Goal: Task Accomplishment & Management: Manage account settings

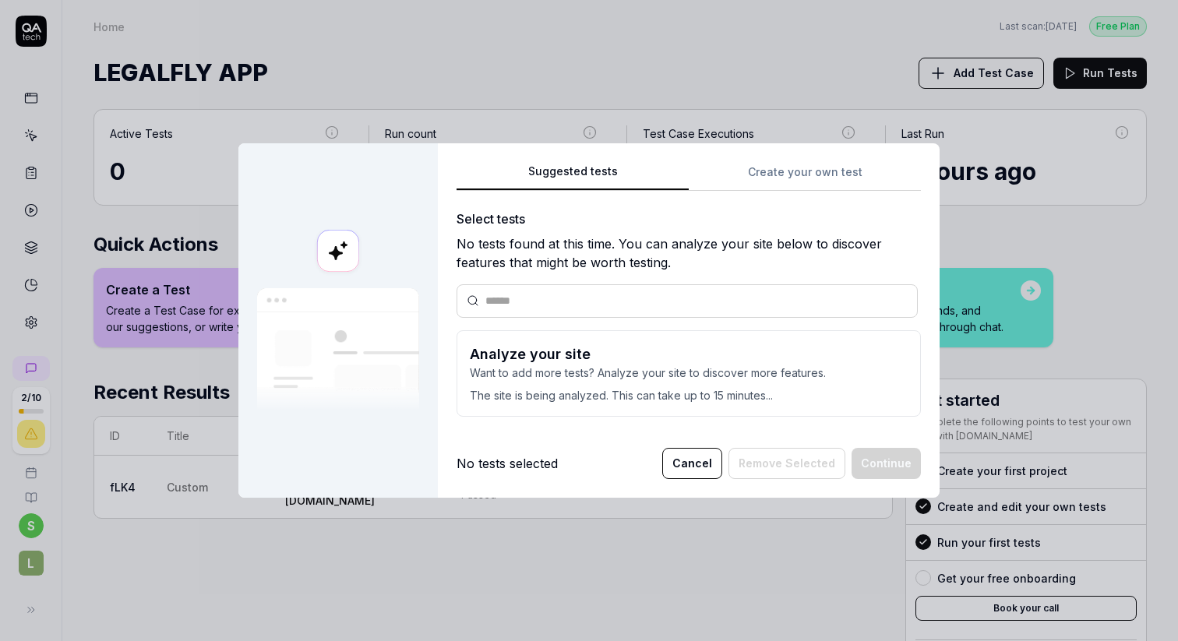
click at [699, 469] on button "Cancel" at bounding box center [692, 463] width 60 height 31
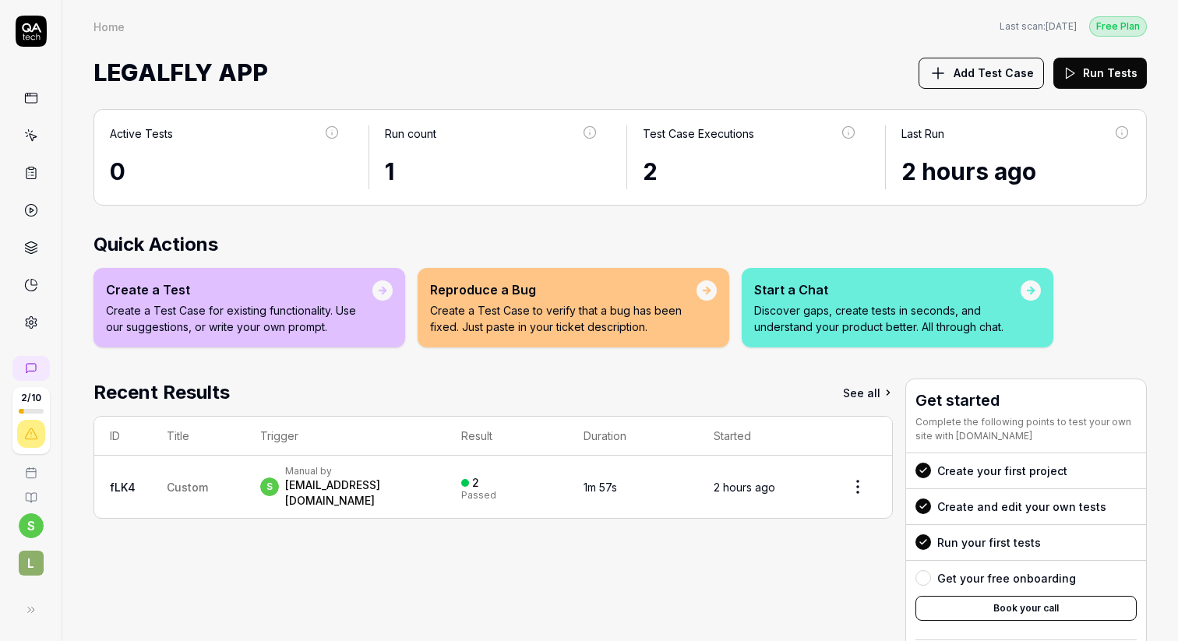
click at [432, 569] on div "Recent Results See all ID Title Trigger Result Duration Started fLK4 Custom s M…" at bounding box center [492, 535] width 799 height 312
click at [34, 141] on icon at bounding box center [31, 136] width 14 height 14
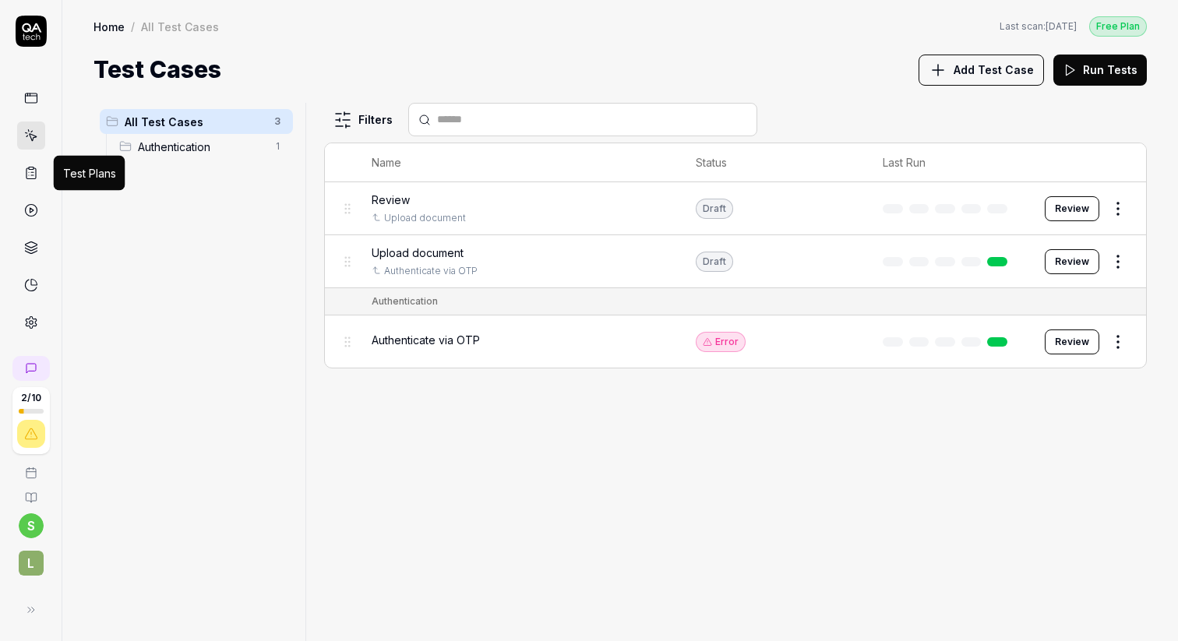
click at [32, 173] on icon at bounding box center [31, 173] width 14 height 14
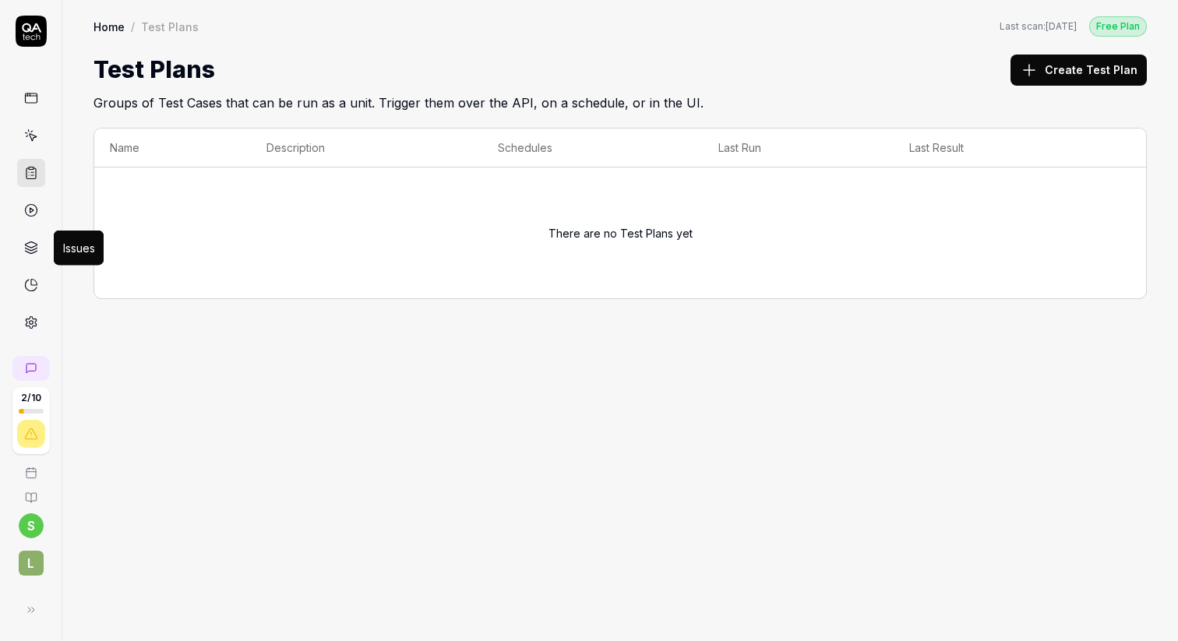
click at [35, 248] on icon at bounding box center [31, 249] width 12 height 3
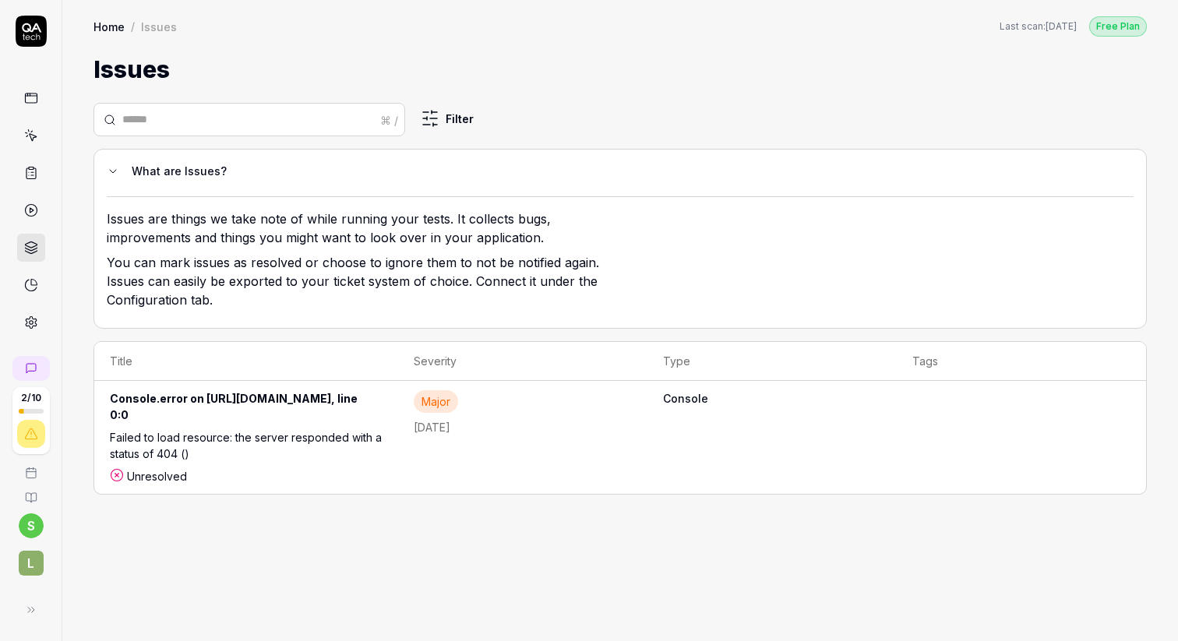
click at [36, 209] on circle at bounding box center [31, 211] width 12 height 12
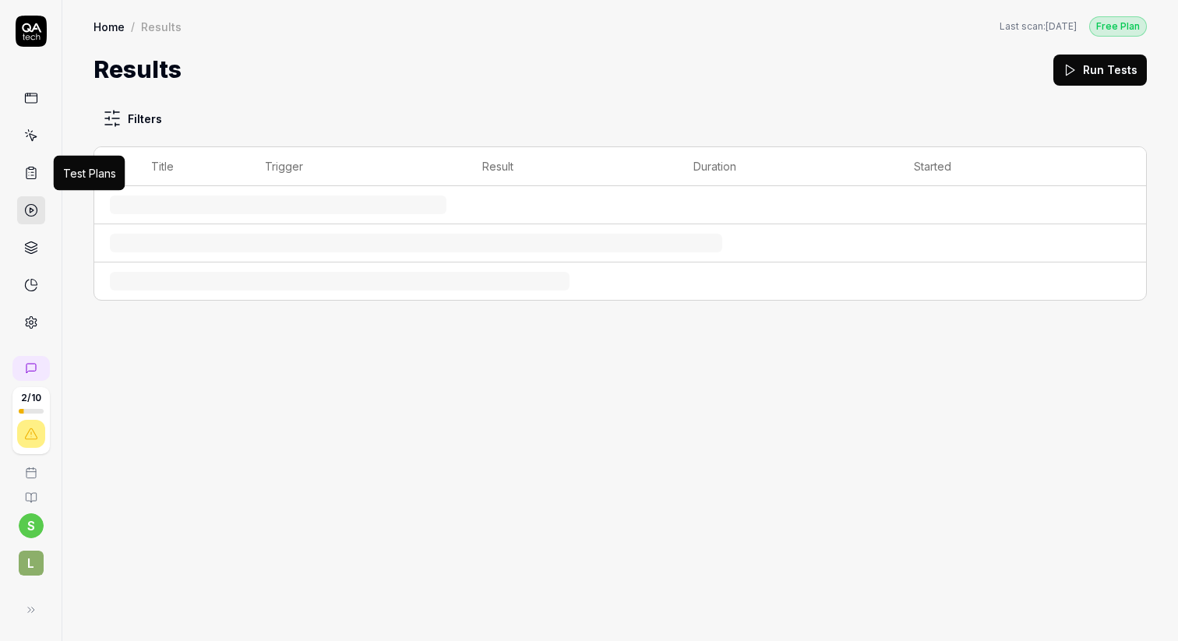
click at [34, 177] on icon at bounding box center [31, 173] width 14 height 14
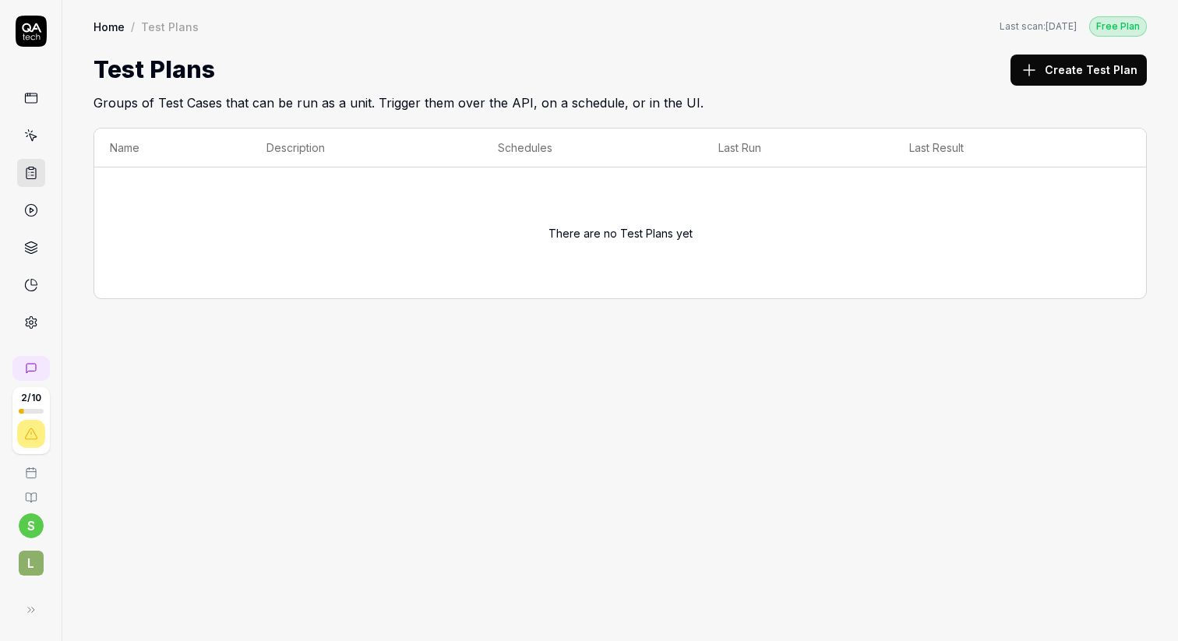
click at [34, 91] on icon at bounding box center [31, 98] width 14 height 14
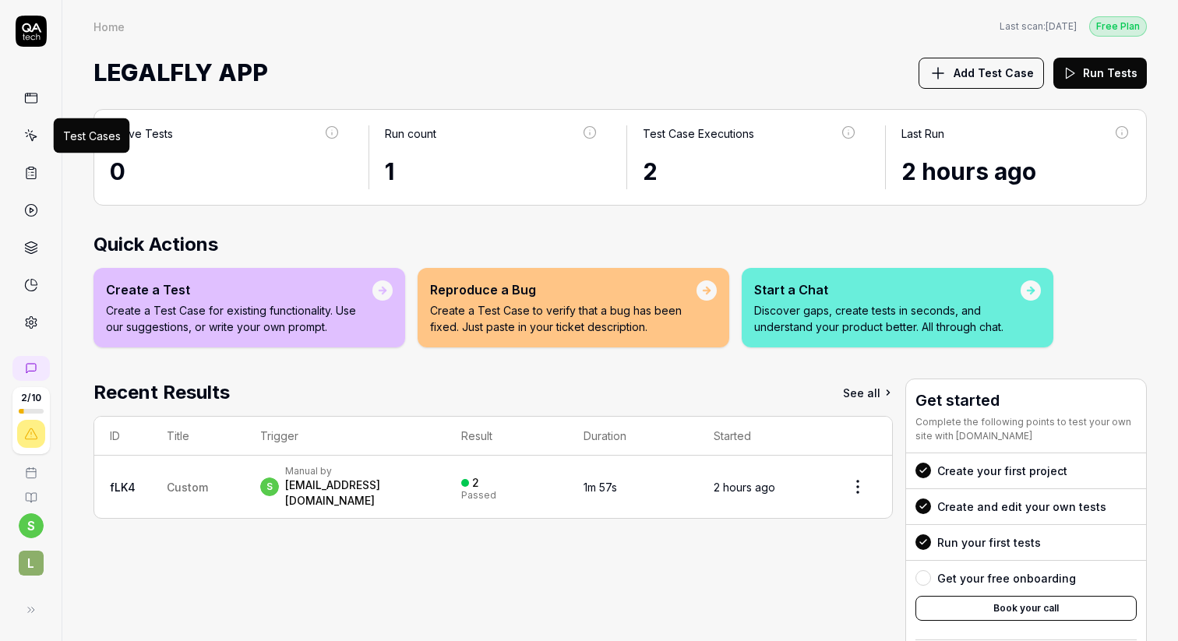
click at [29, 130] on icon at bounding box center [31, 136] width 14 height 14
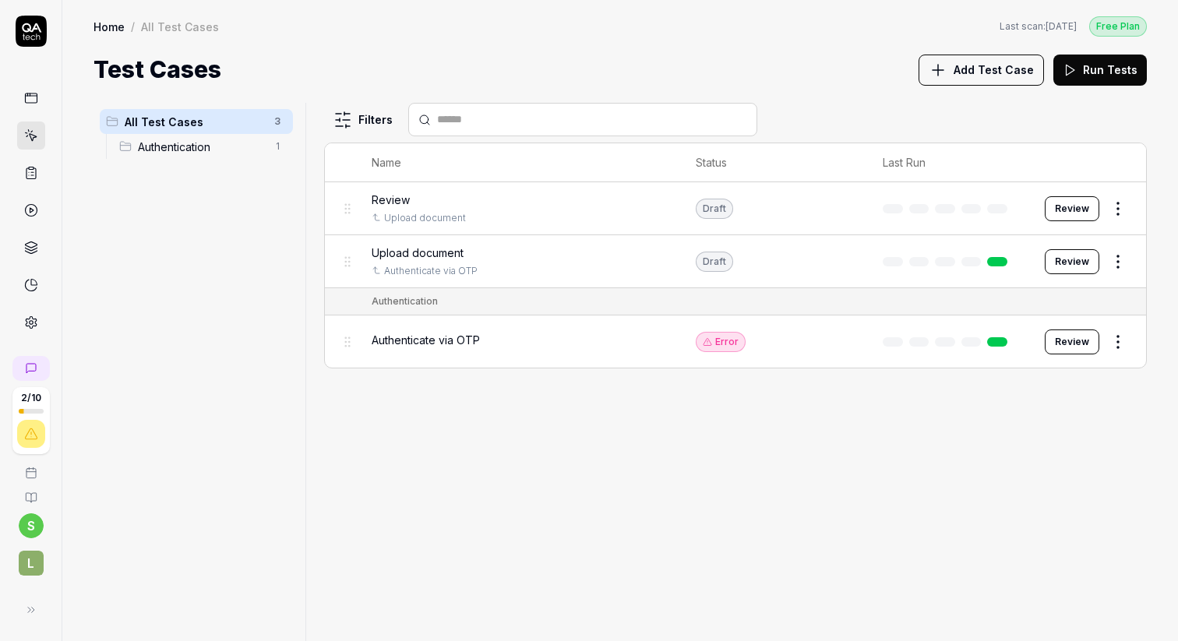
click at [491, 245] on div "Upload document" at bounding box center [518, 253] width 293 height 16
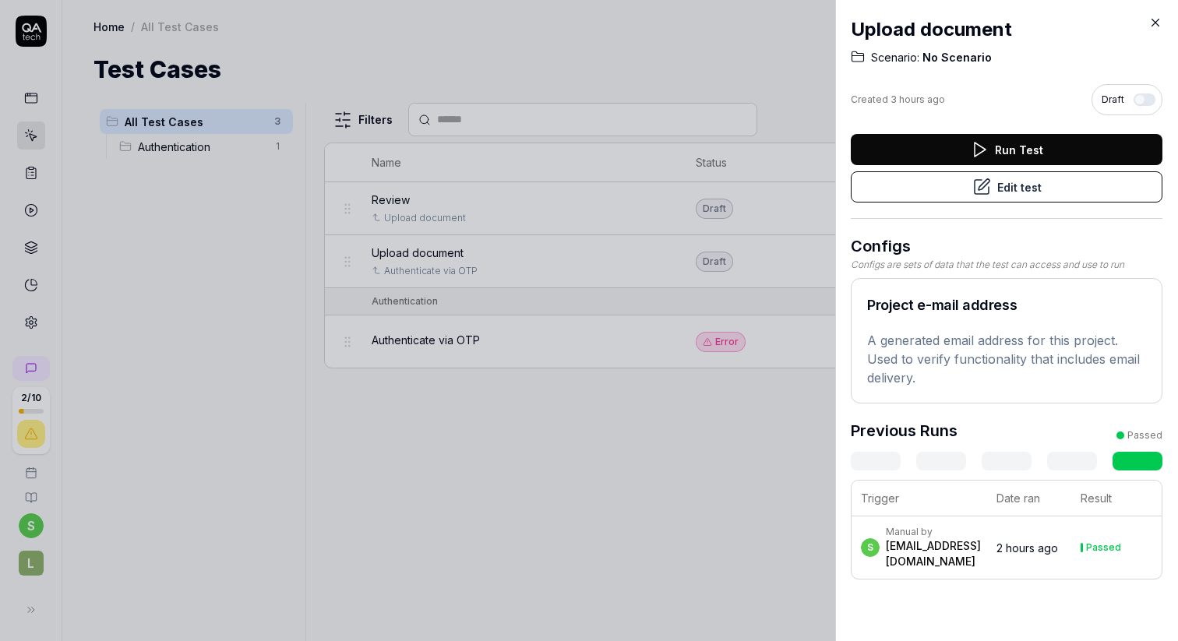
click at [992, 185] on button "Edit test" at bounding box center [1007, 186] width 312 height 31
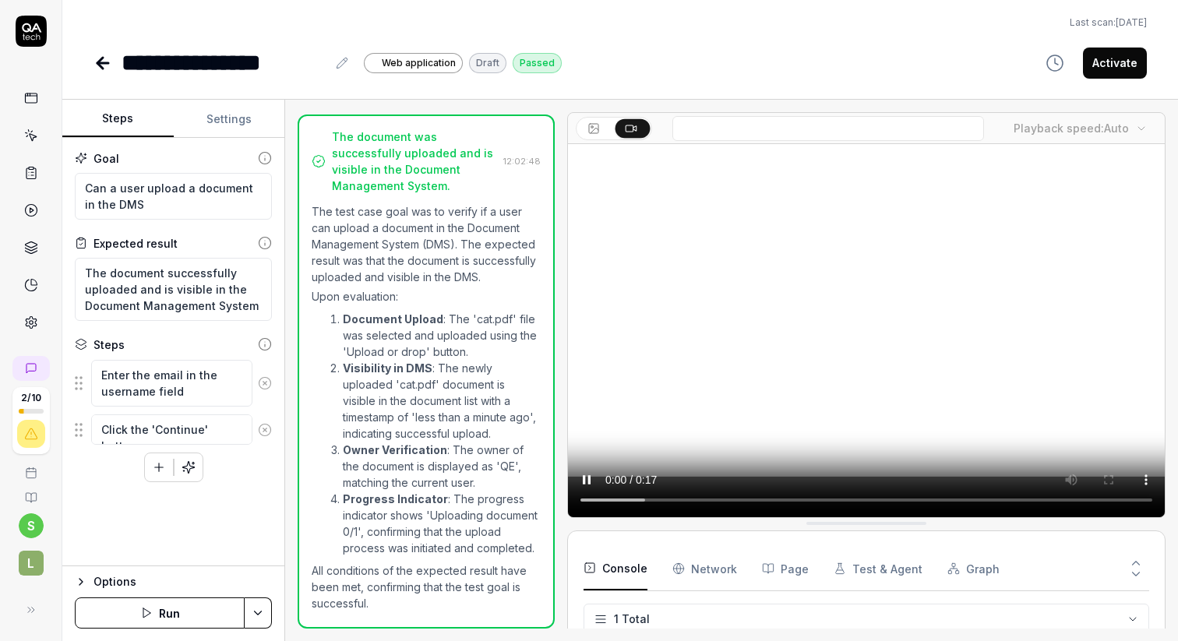
scroll to position [381, 0]
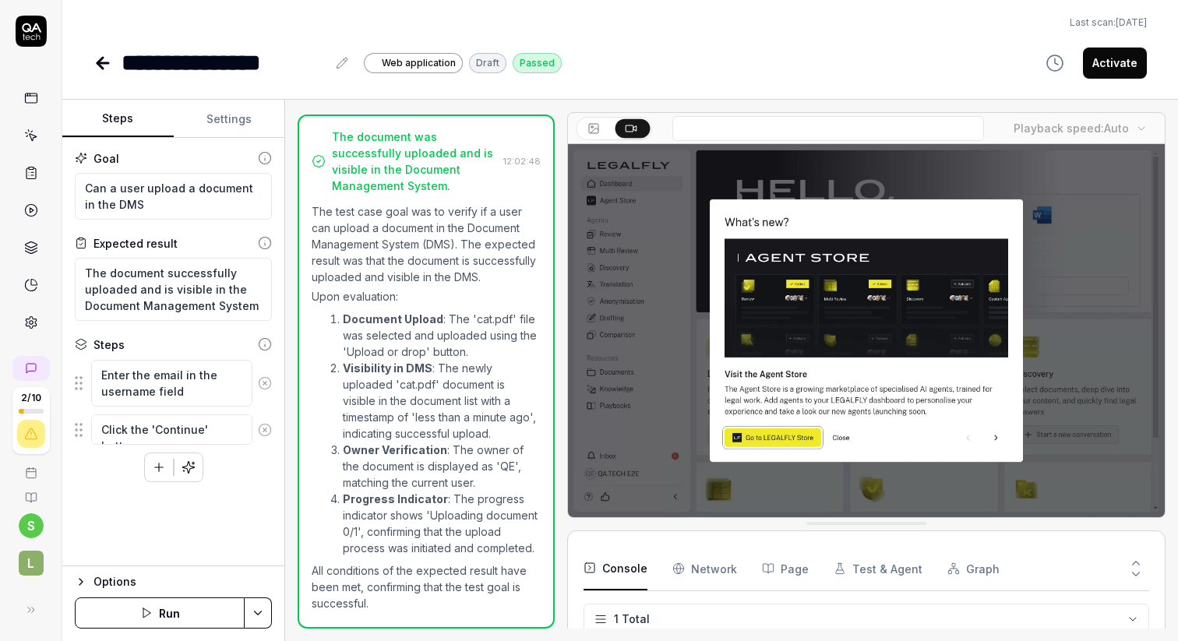
click at [258, 607] on html "**********" at bounding box center [589, 379] width 1178 height 758
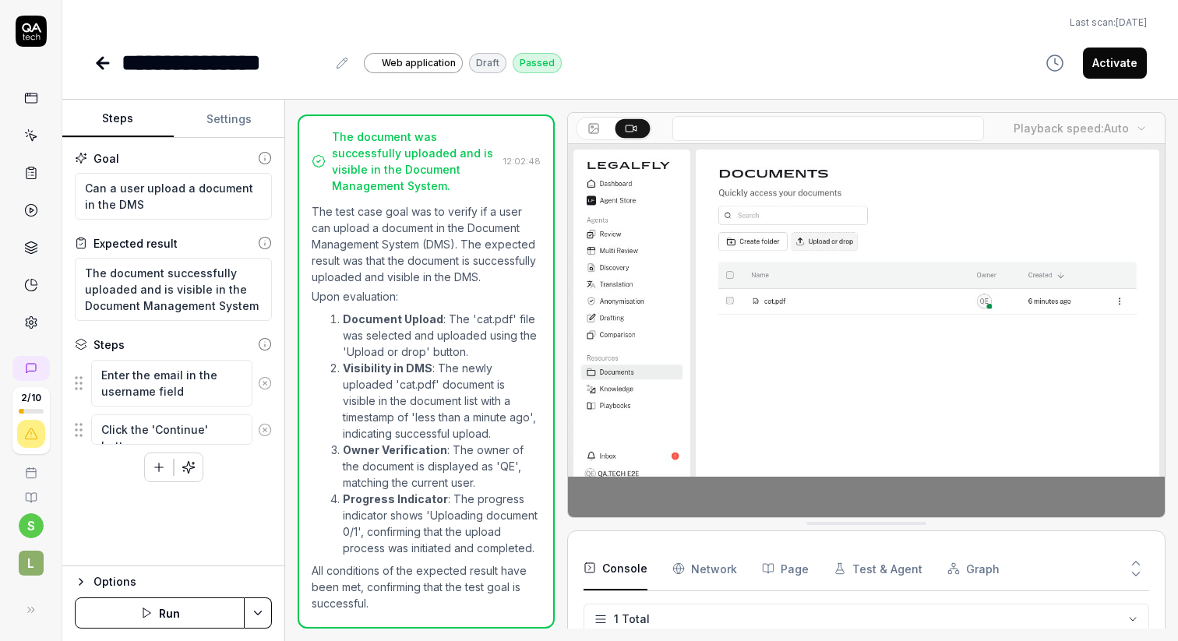
click at [99, 519] on html "**********" at bounding box center [589, 379] width 1178 height 758
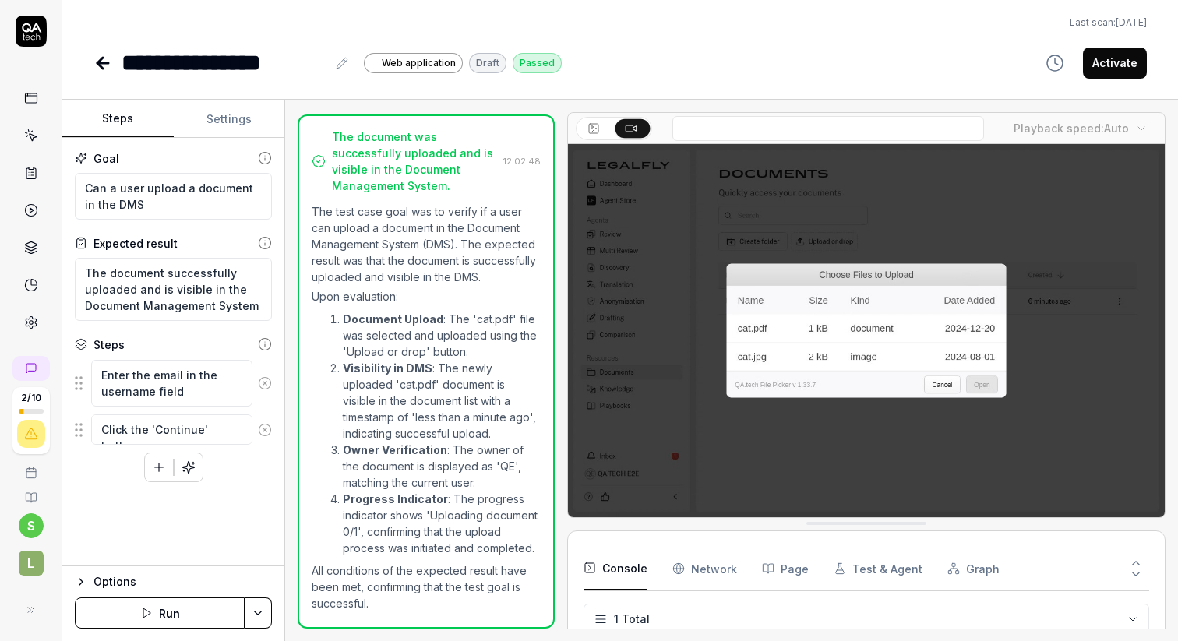
click at [86, 578] on icon "button" at bounding box center [81, 582] width 12 height 12
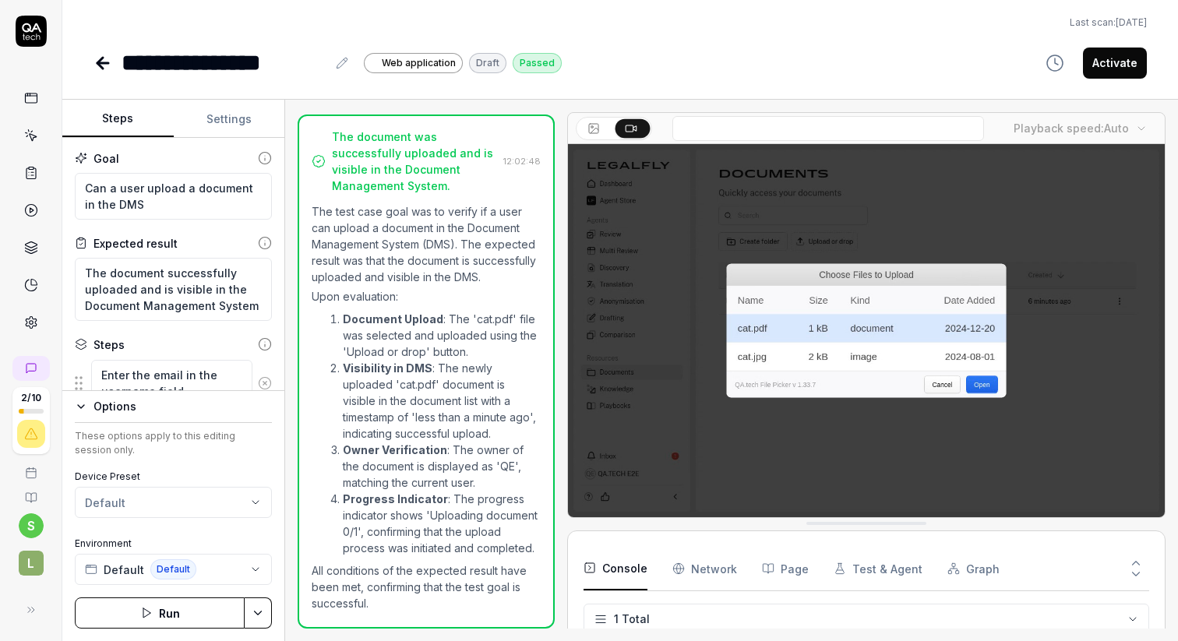
type textarea "*"
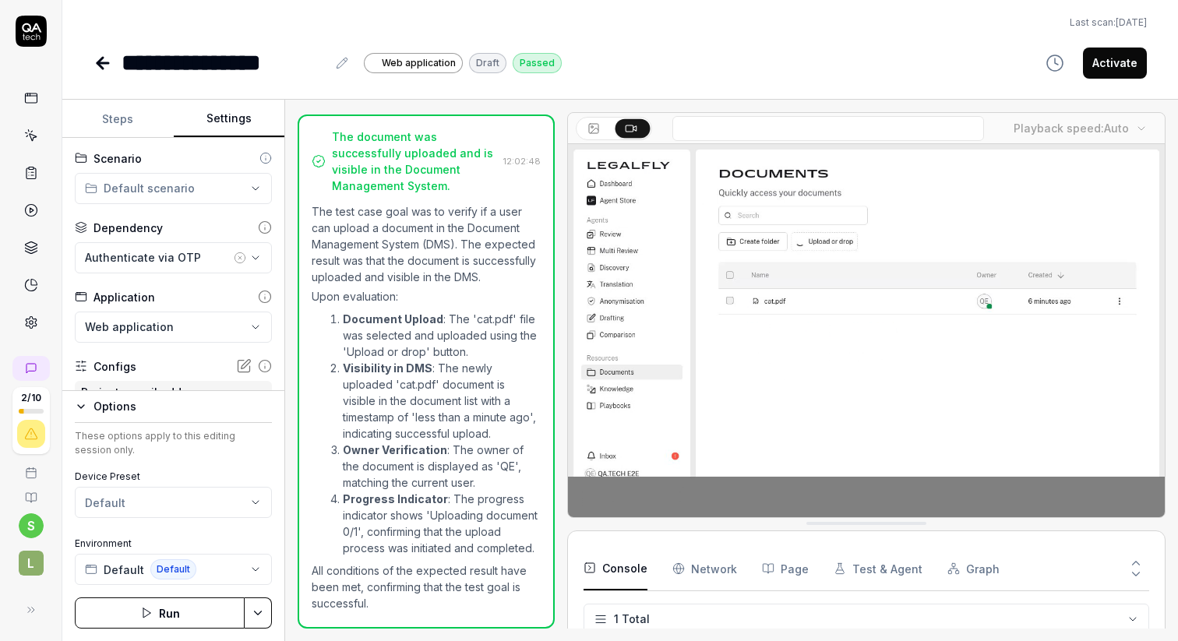
click at [241, 119] on button "Settings" at bounding box center [229, 118] width 111 height 37
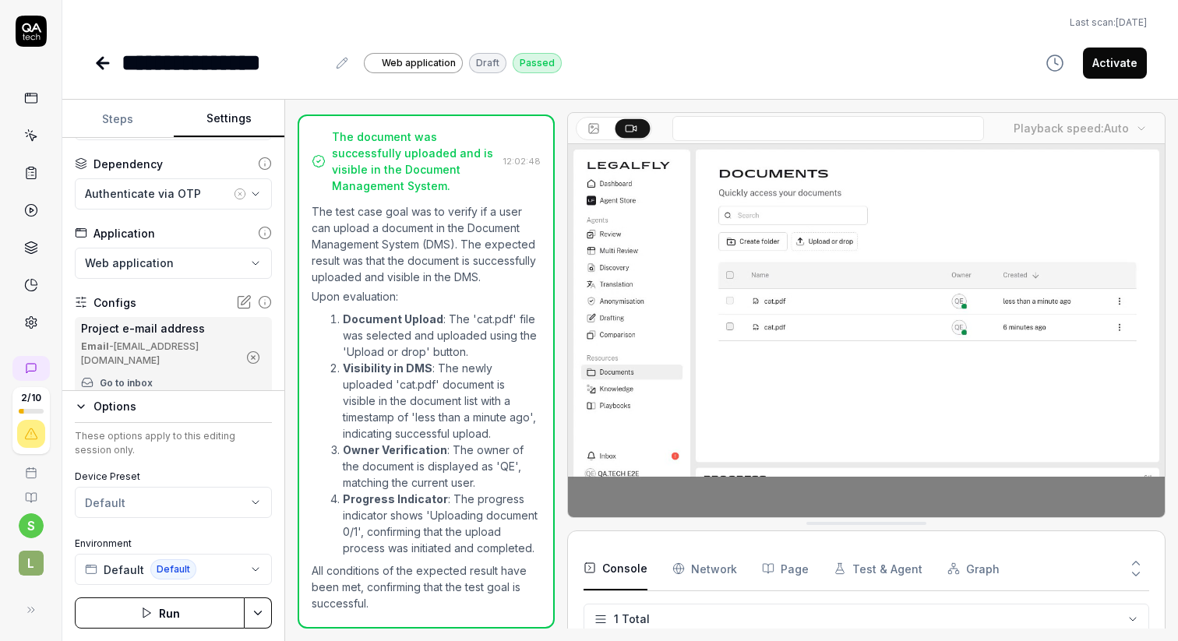
scroll to position [75, 0]
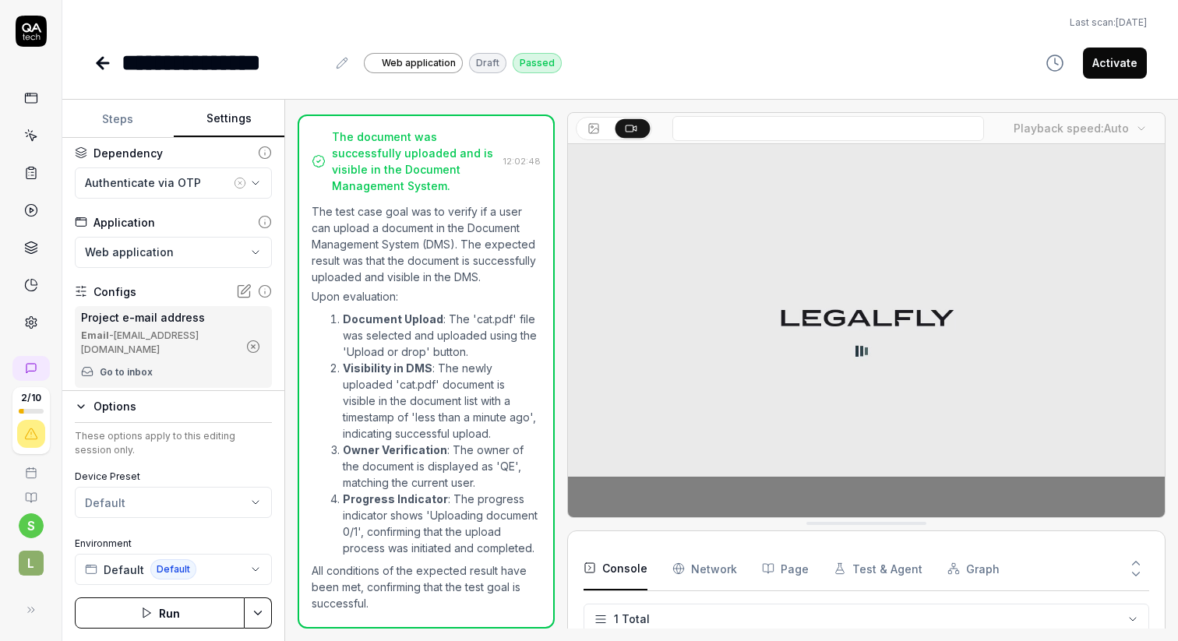
click at [88, 403] on button "Options" at bounding box center [173, 406] width 197 height 19
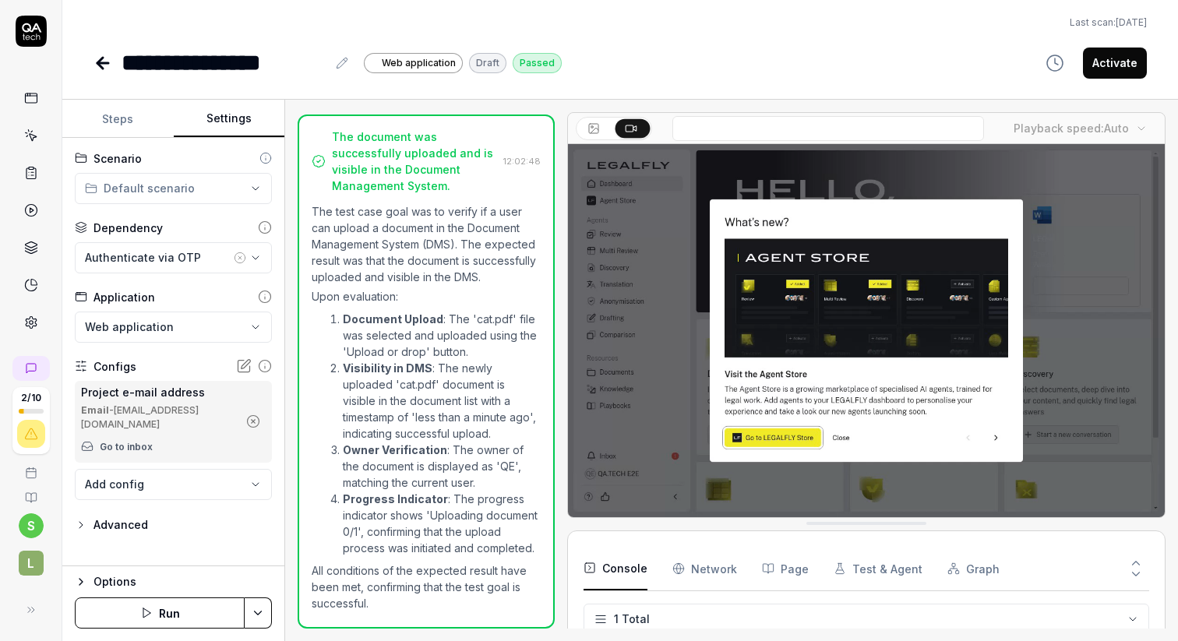
scroll to position [0, 0]
click at [122, 516] on div "Advanced" at bounding box center [120, 525] width 55 height 19
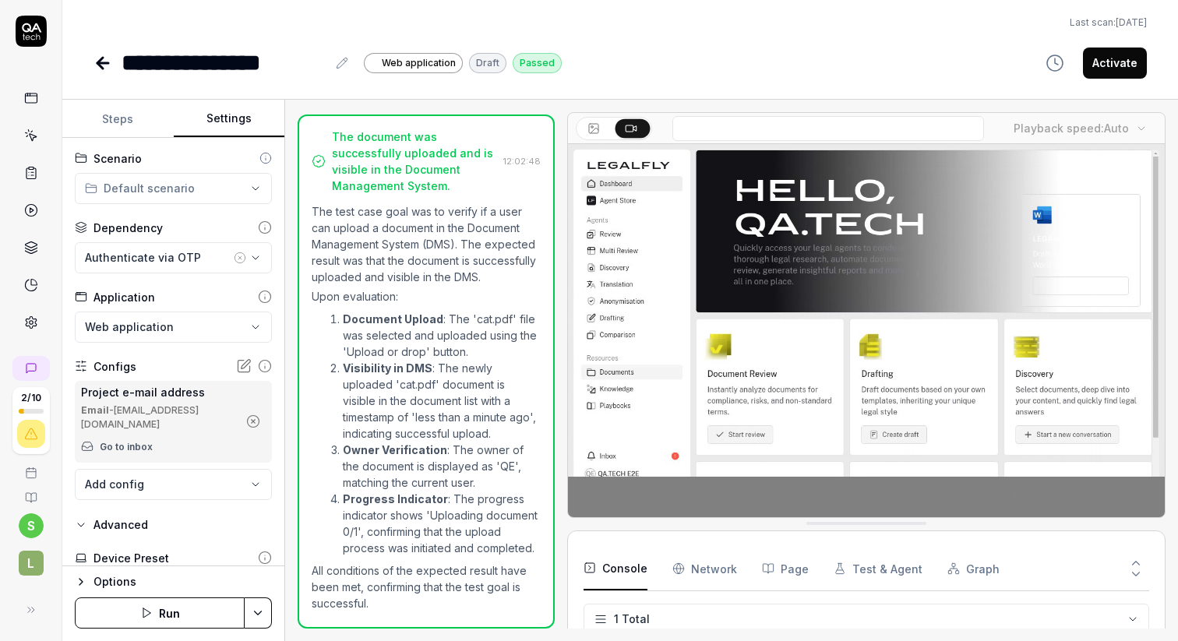
click at [734, 125] on input at bounding box center [828, 128] width 312 height 25
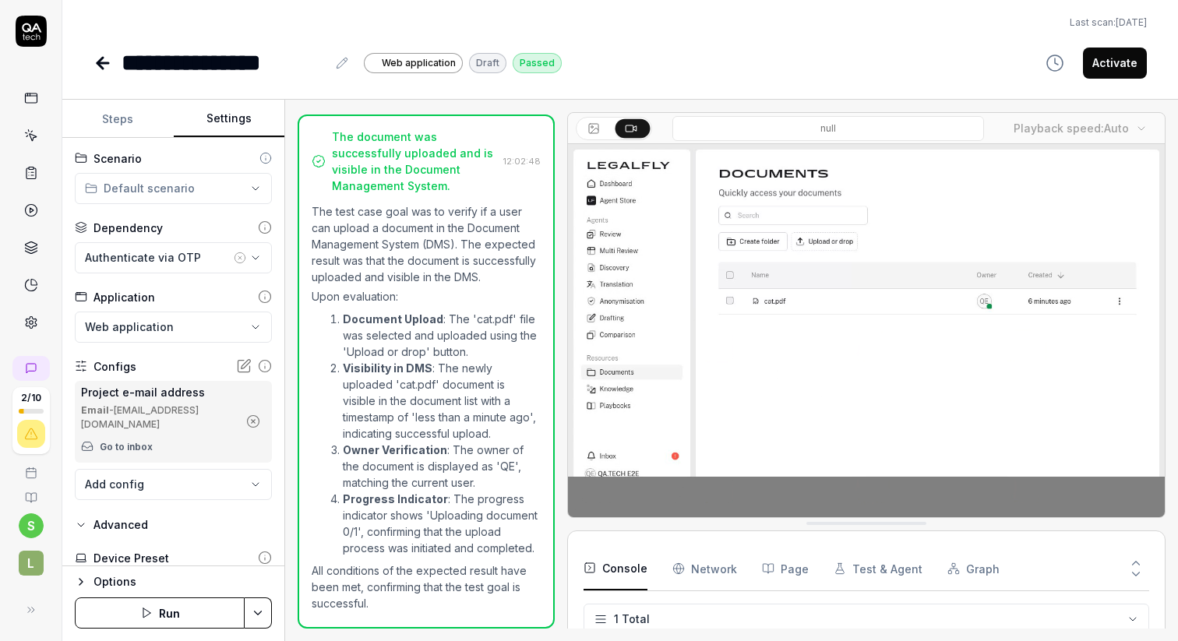
click at [801, 77] on div "**********" at bounding box center [619, 62] width 1053 height 35
click at [28, 322] on icon at bounding box center [31, 322] width 14 height 14
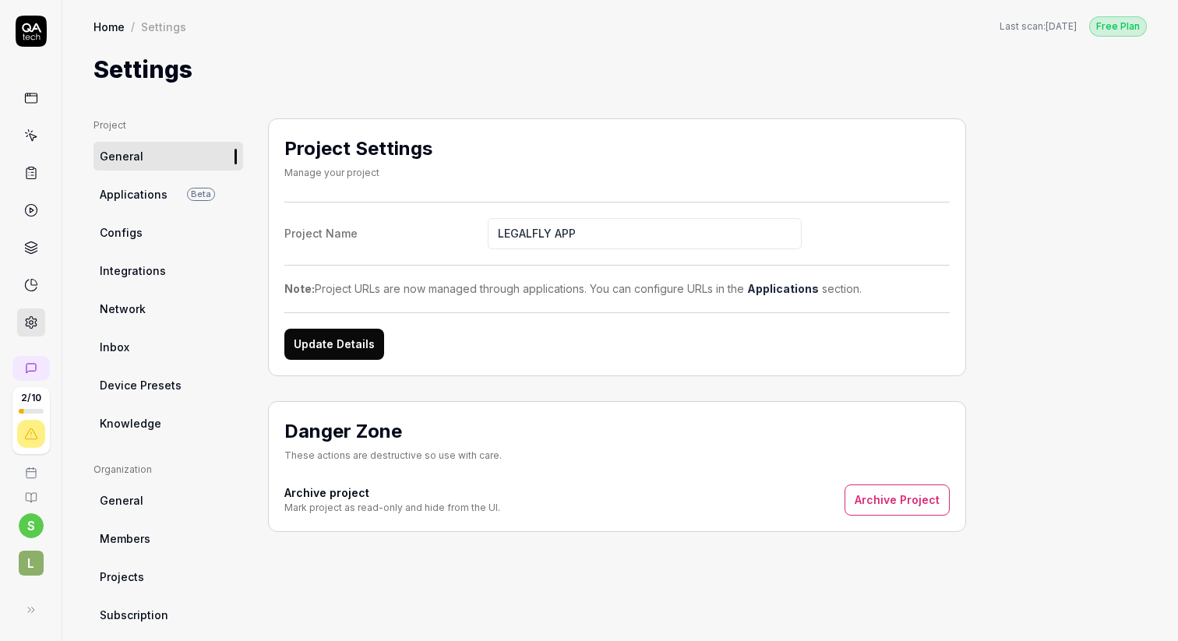
click at [164, 379] on span "Device Presets" at bounding box center [141, 385] width 82 height 16
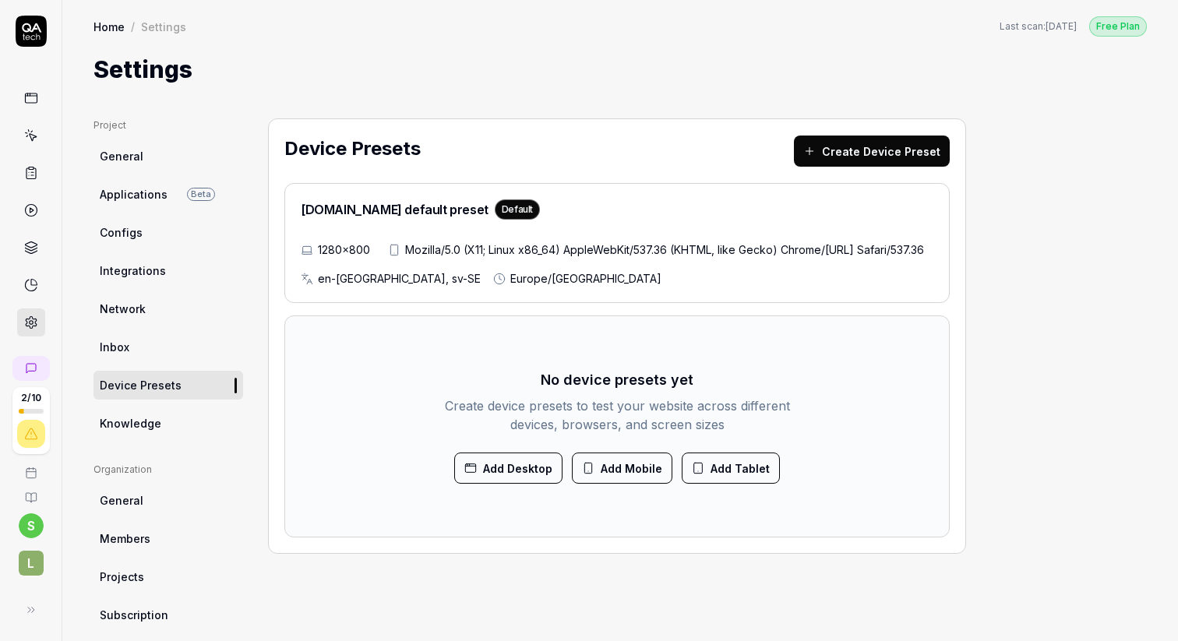
click at [691, 261] on div "1280×800 Mozilla/5.0 (X11; Linux x86_64) AppleWebKit/537.36 (KHTML, like Gecko)…" at bounding box center [617, 263] width 632 height 45
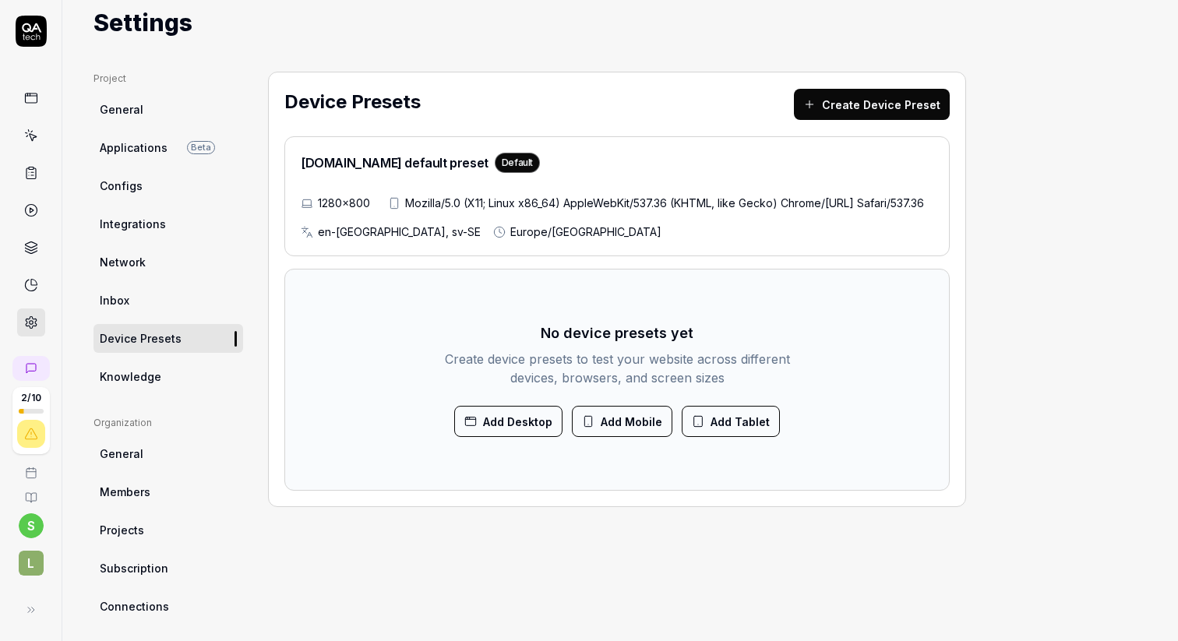
scroll to position [48, 0]
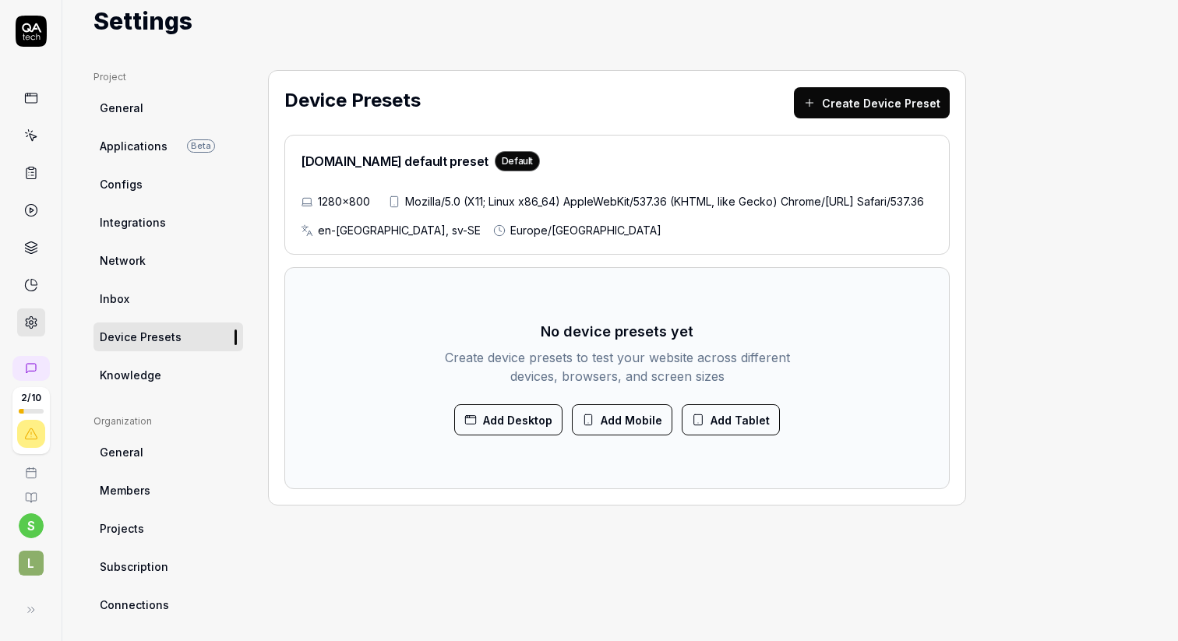
click at [135, 148] on span "Applications" at bounding box center [134, 146] width 68 height 16
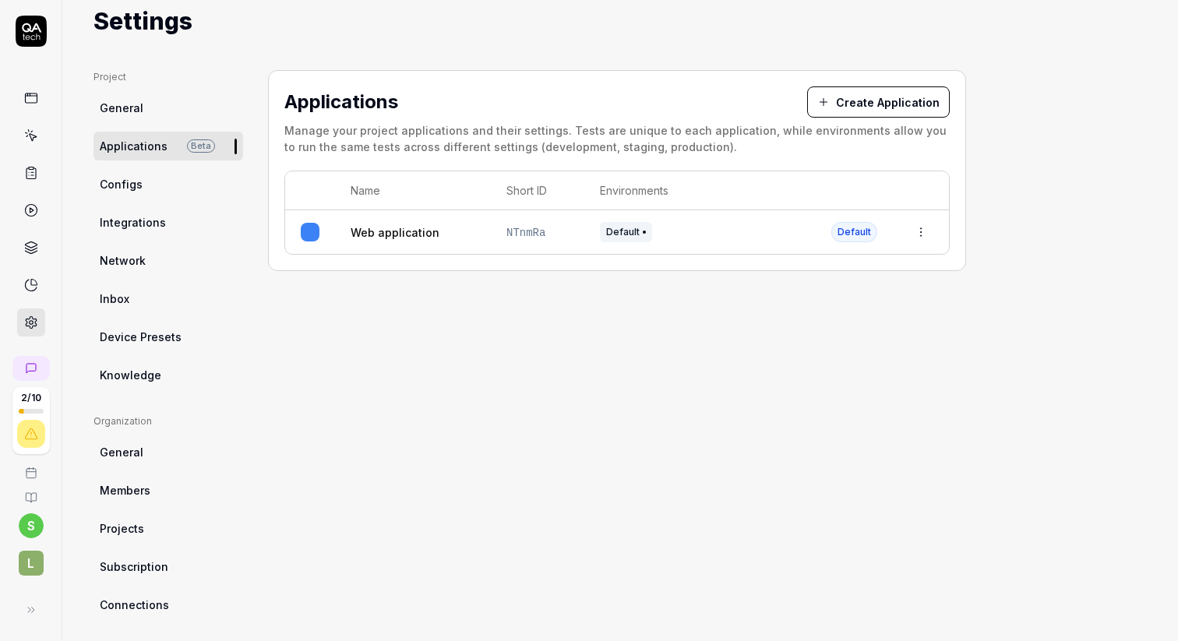
click at [132, 105] on span "General" at bounding box center [122, 108] width 44 height 16
